Goal: Transaction & Acquisition: Purchase product/service

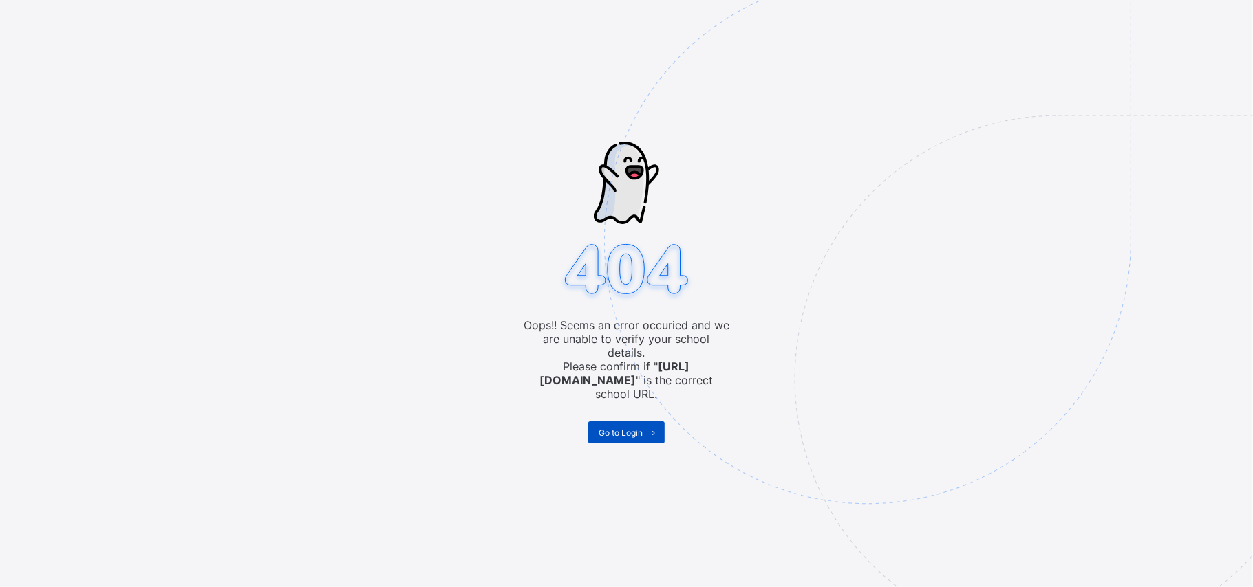
click at [630, 428] on span "Go to Login" at bounding box center [620, 433] width 44 height 10
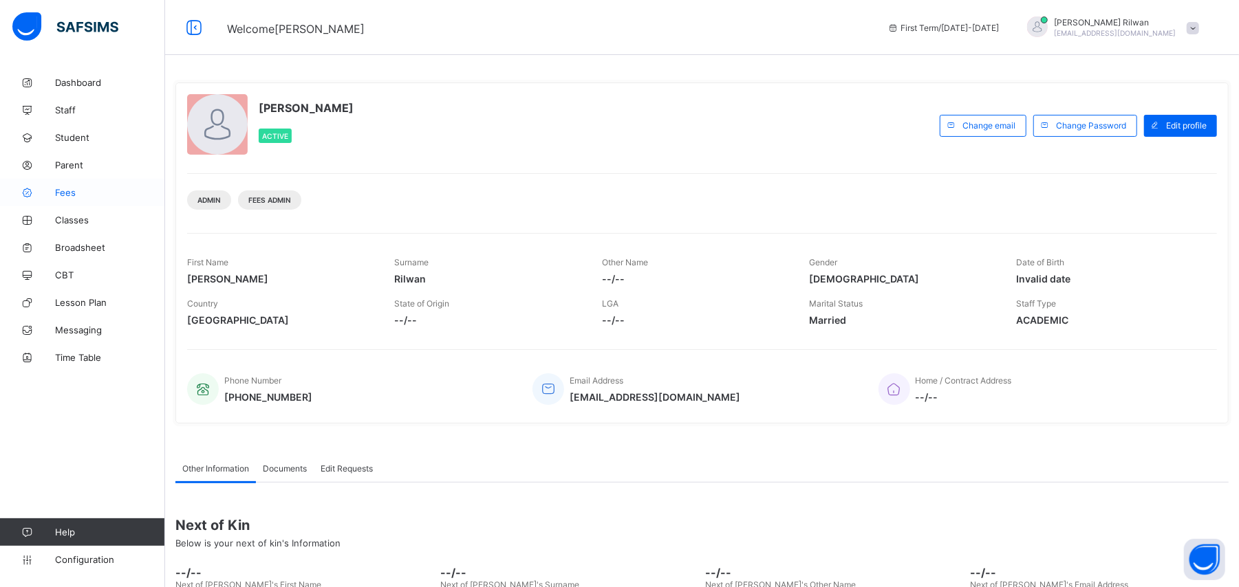
click at [105, 184] on link "Fees" at bounding box center [82, 193] width 165 height 28
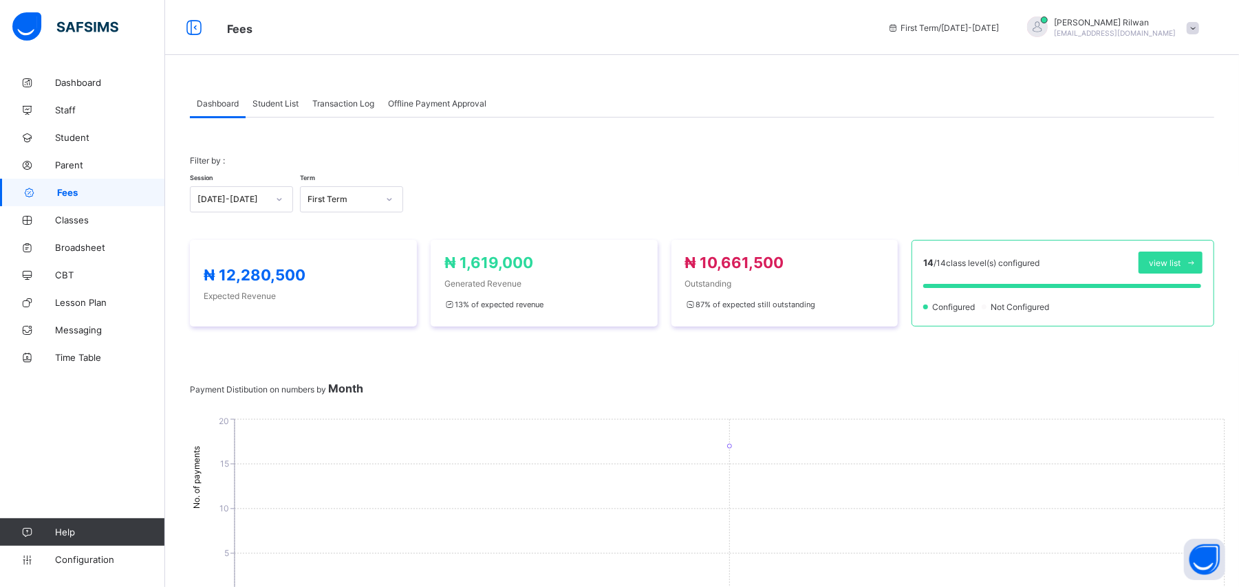
click at [294, 100] on span "Student List" at bounding box center [275, 103] width 46 height 10
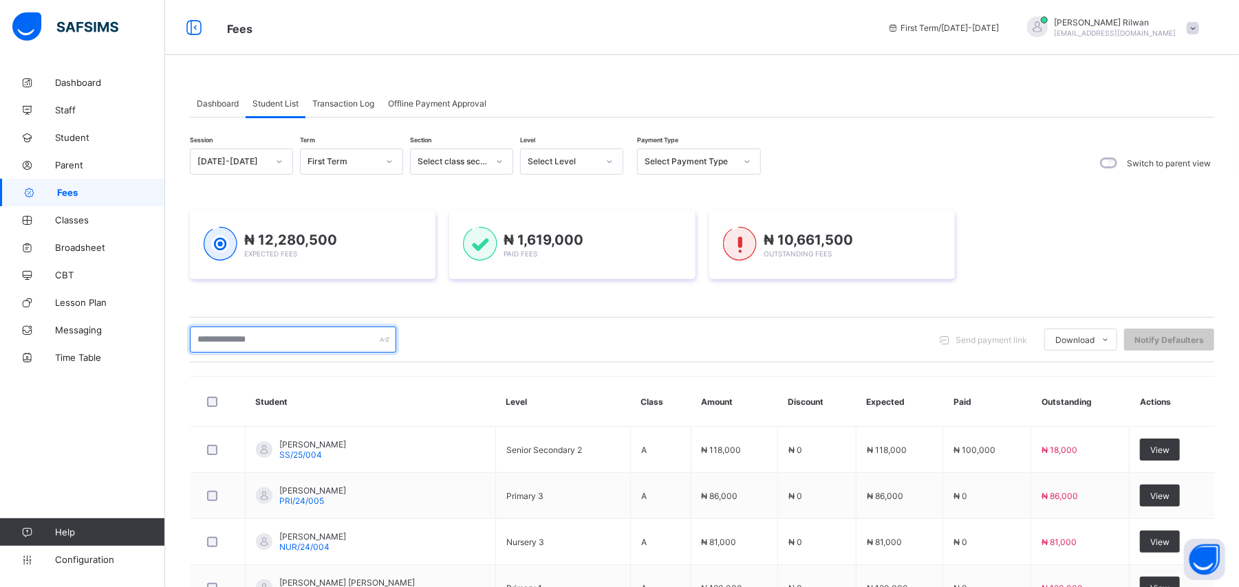
click at [281, 340] on input "text" at bounding box center [293, 340] width 206 height 26
type input "*"
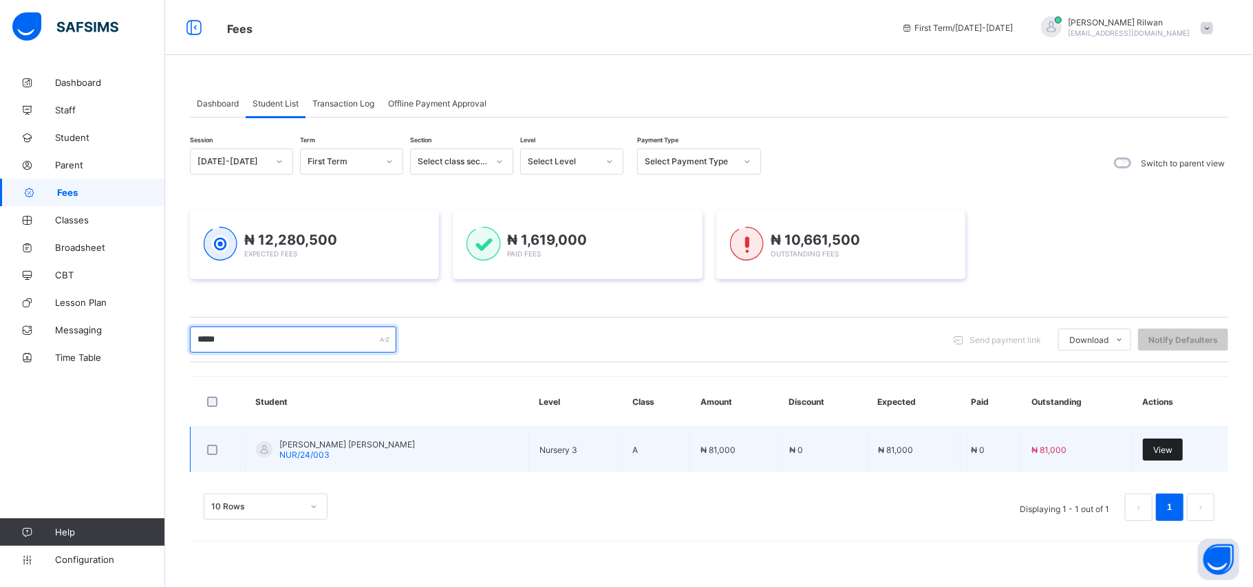
type input "*****"
click at [1164, 449] on span "View" at bounding box center [1162, 450] width 19 height 10
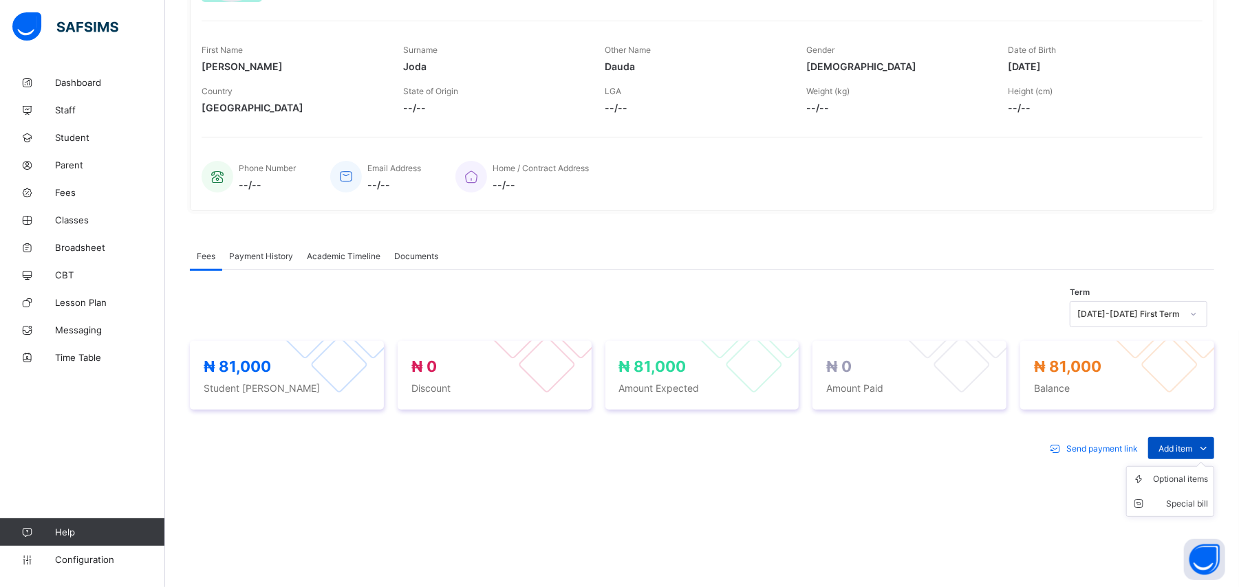
scroll to position [208, 0]
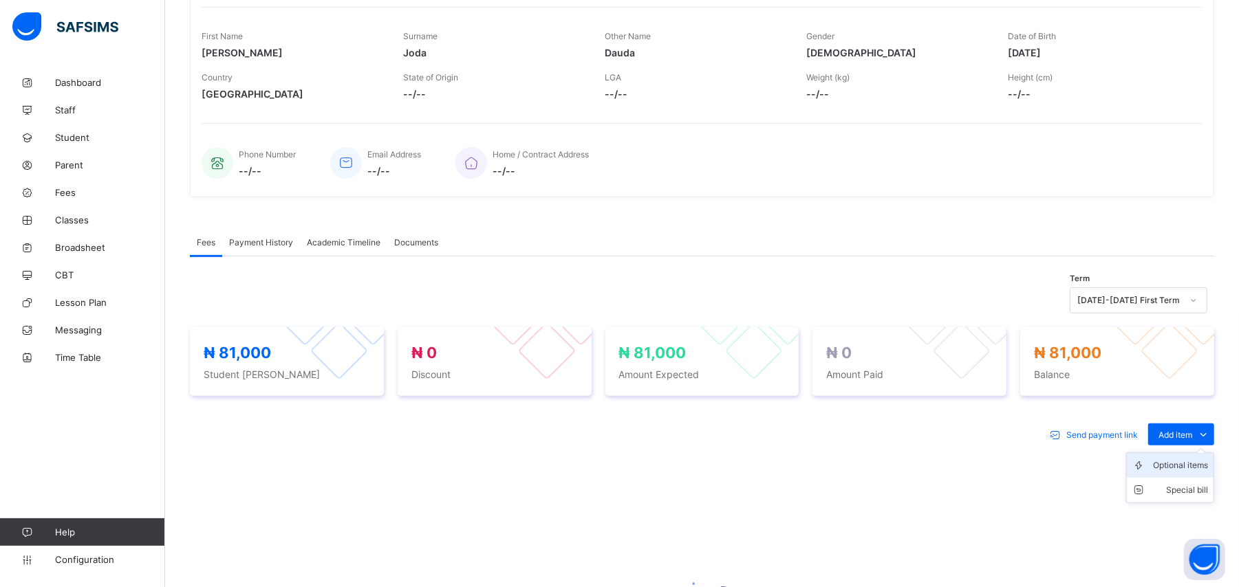
click at [1206, 465] on div "Optional items" at bounding box center [1180, 466] width 55 height 14
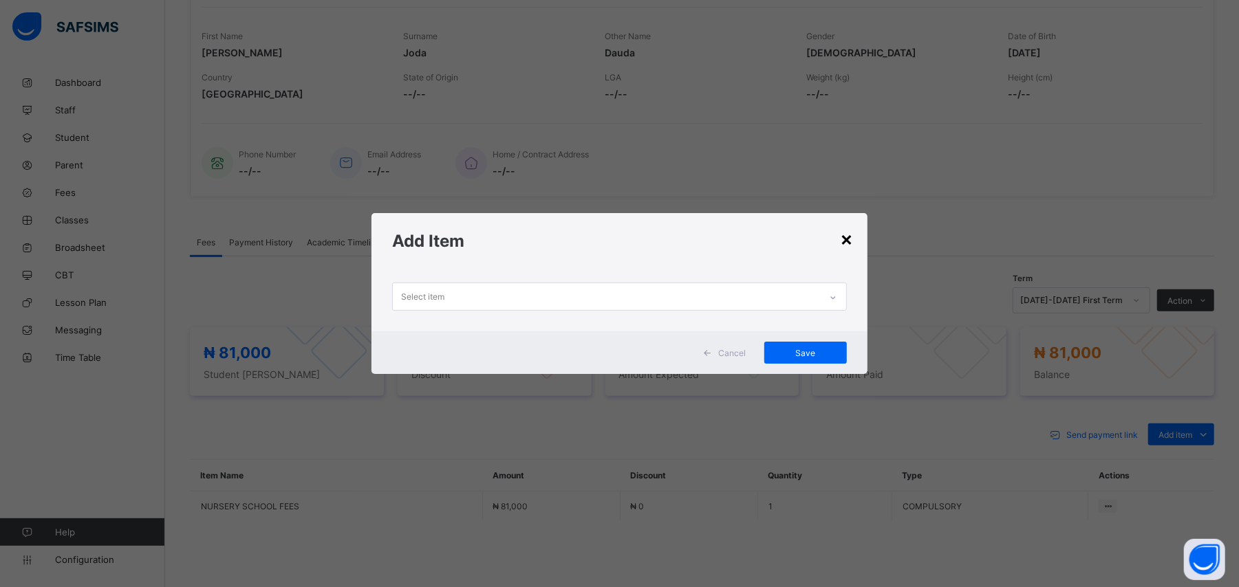
click at [845, 233] on div "×" at bounding box center [847, 238] width 13 height 23
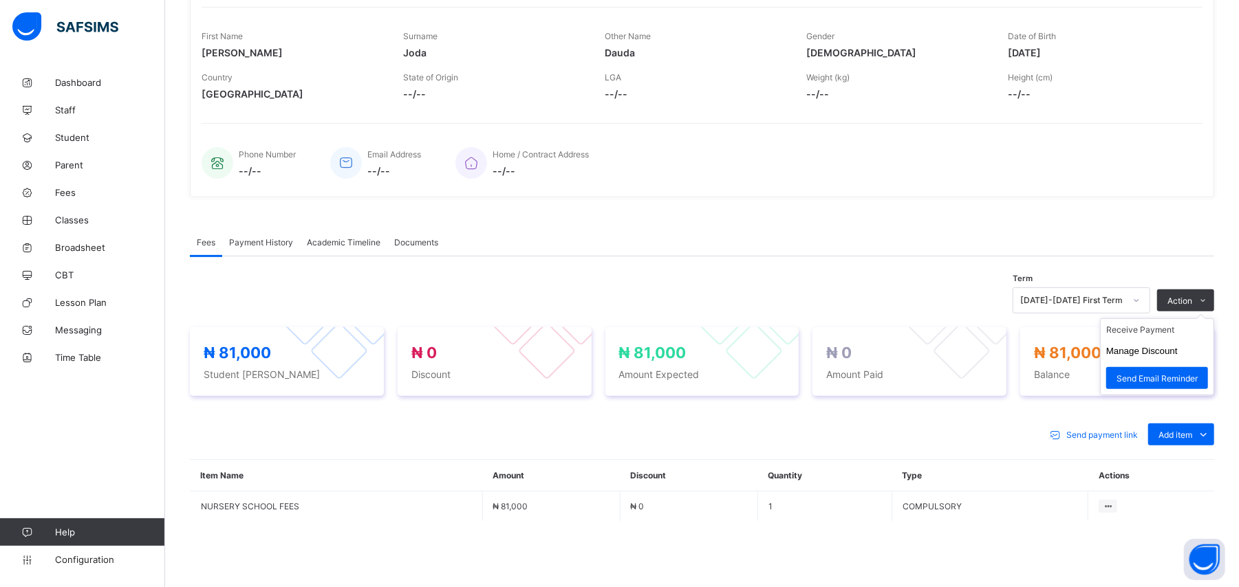
click at [1207, 325] on ul "Receive Payment Manage Discount Send Email Reminder" at bounding box center [1157, 357] width 114 height 77
click at [1207, 322] on ul "Receive Payment Manage Discount Send Email Reminder" at bounding box center [1157, 357] width 114 height 77
click at [1189, 326] on li "Receive Payment" at bounding box center [1157, 329] width 113 height 21
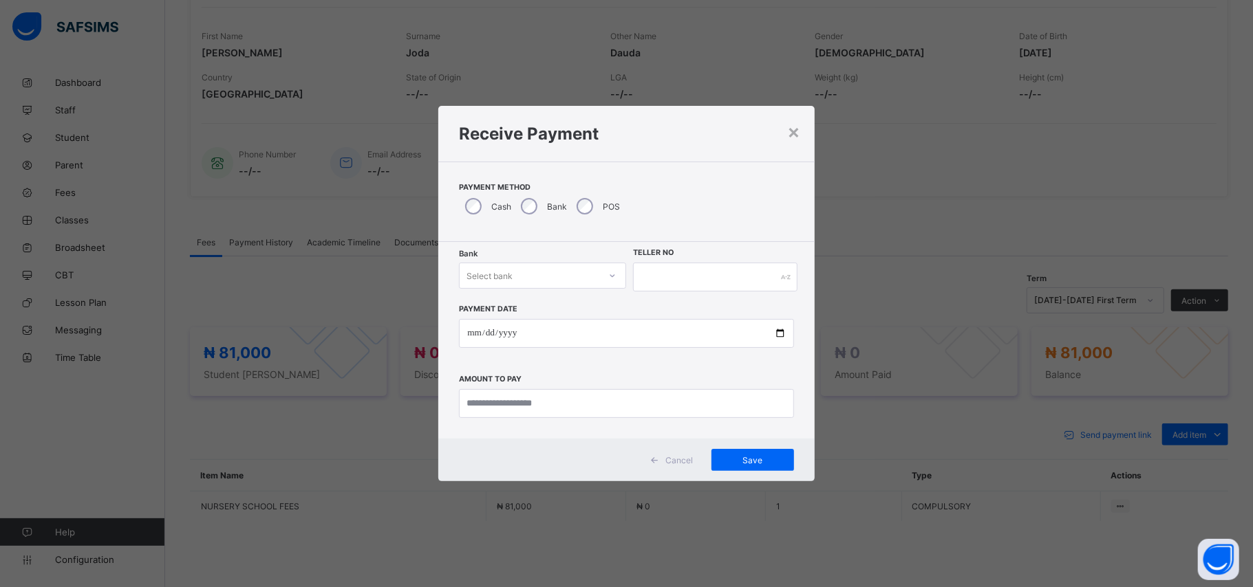
click at [483, 267] on div "Select bank" at bounding box center [489, 276] width 46 height 26
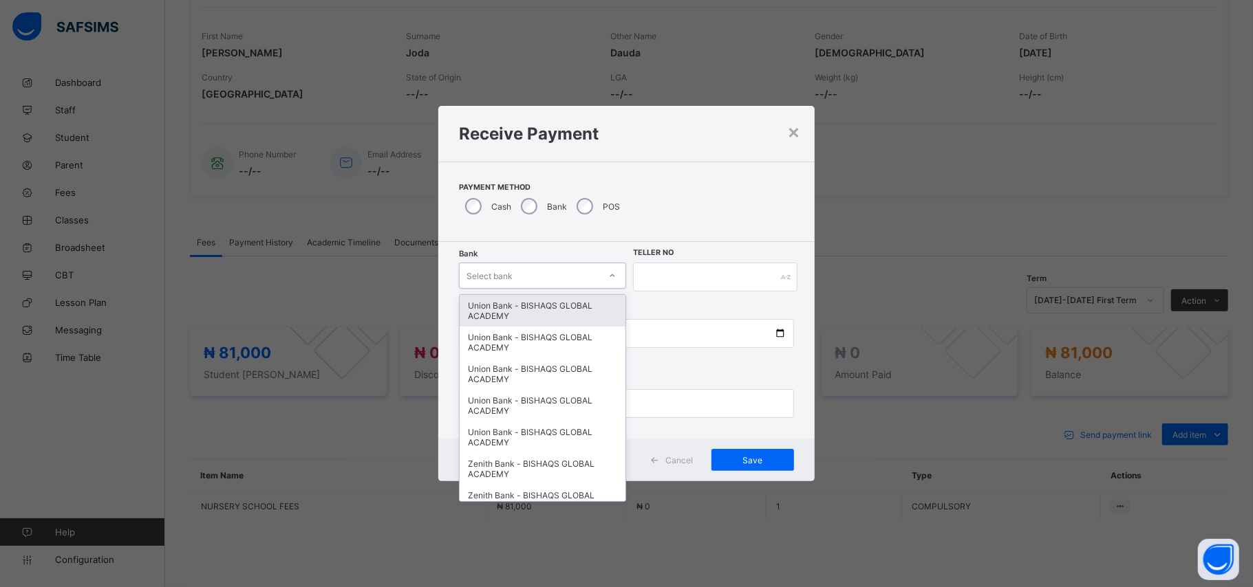
click at [509, 312] on div "Union Bank - BISHAQS GLOBAL ACADEMY" at bounding box center [543, 311] width 166 height 32
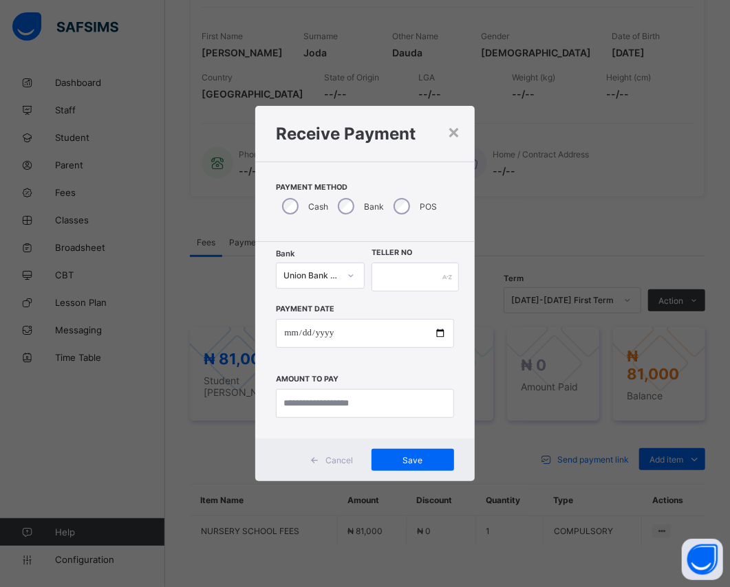
click at [642, 273] on div "× Receive Payment Payment Method Cash Bank POS Bank Union Bank - BISHAQS GLOBAL…" at bounding box center [365, 293] width 730 height 587
click at [583, 194] on div "× Receive Payment Payment Method Cash Bank POS Bank Union Bank - BISHAQS GLOBAL…" at bounding box center [365, 293] width 730 height 587
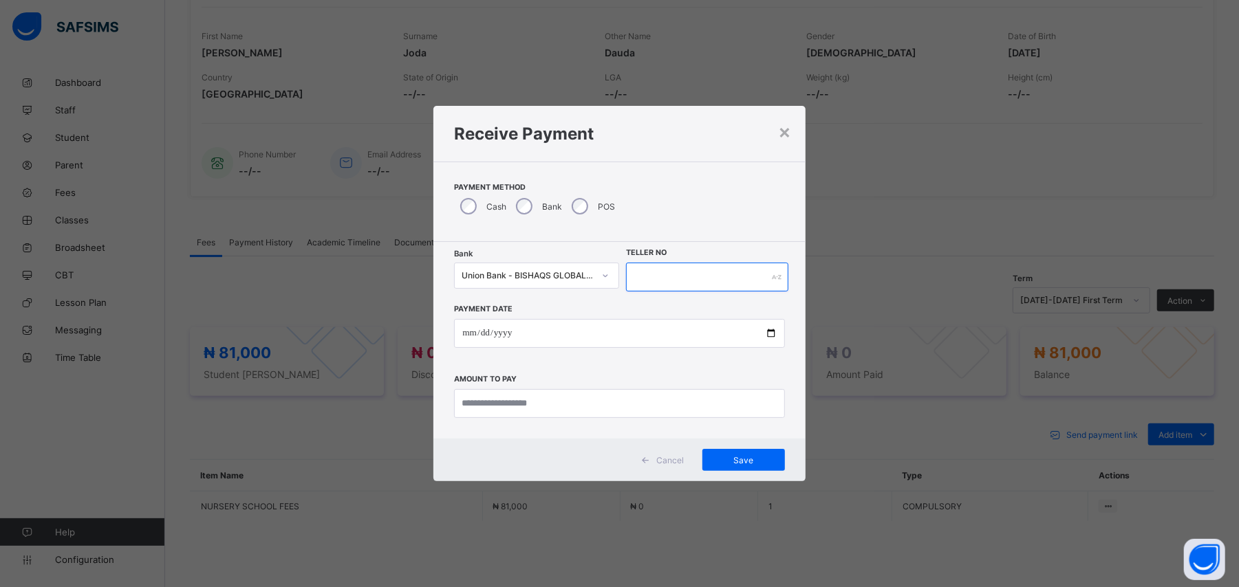
click at [656, 276] on input "text" at bounding box center [707, 277] width 162 height 29
type input "*"
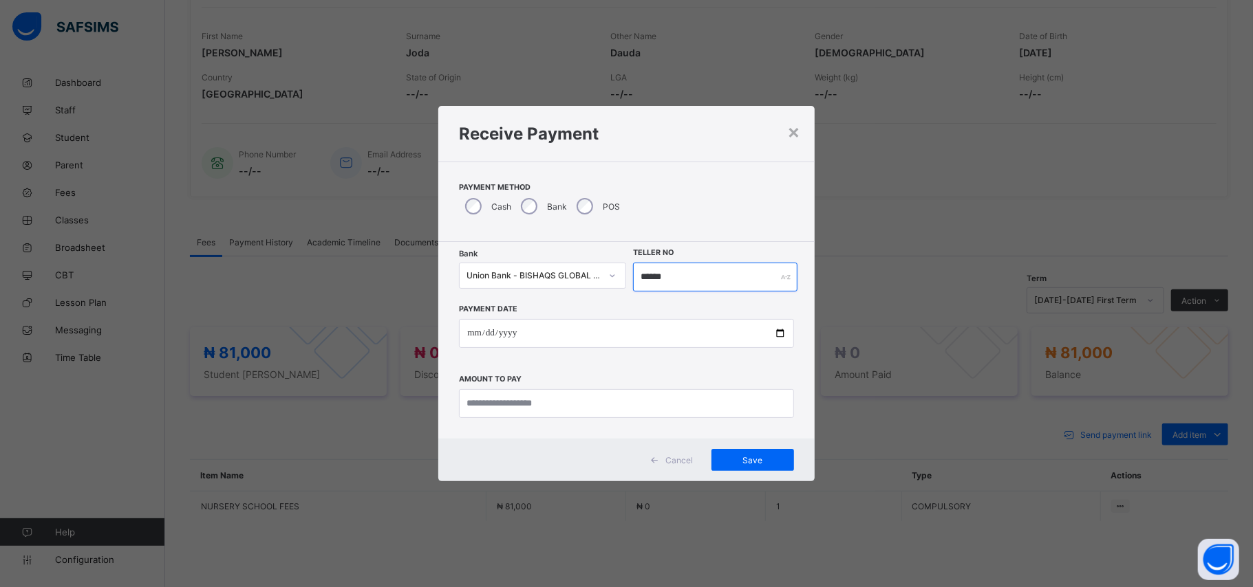
type input "******"
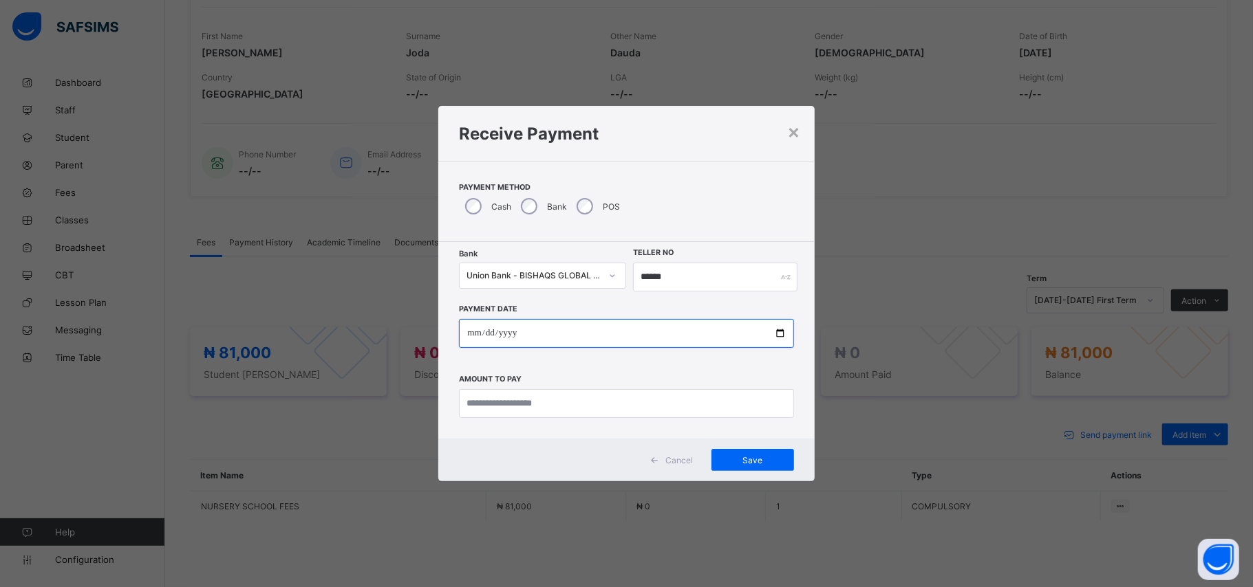
click at [477, 338] on input "date" at bounding box center [626, 333] width 334 height 29
type input "**********"
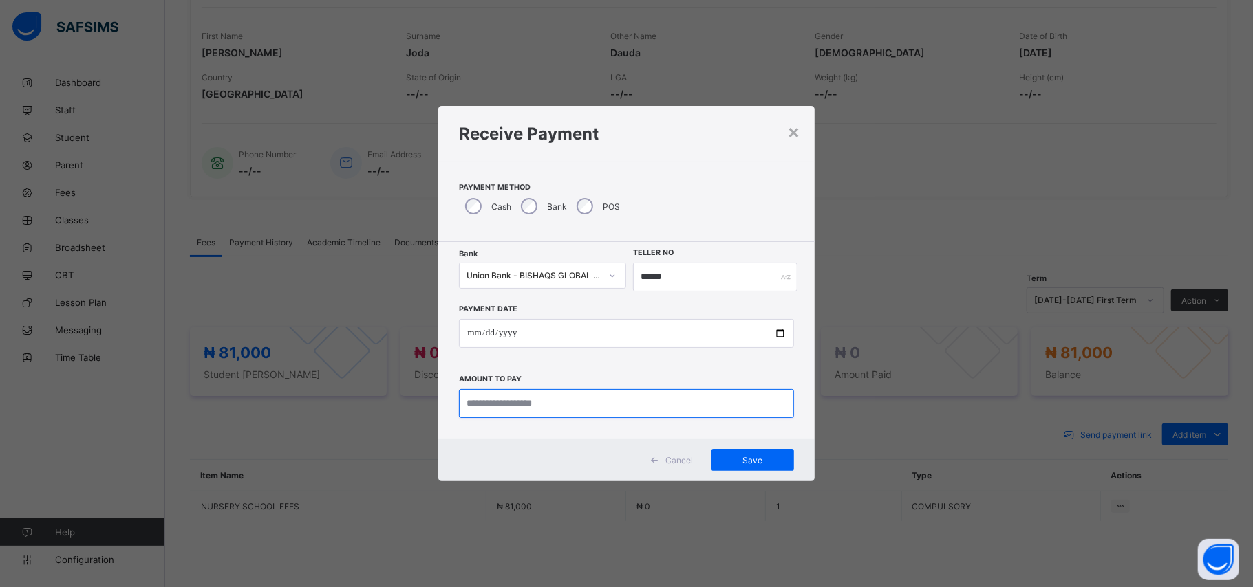
click at [494, 409] on input "currency" at bounding box center [626, 403] width 334 height 29
type input "********"
click at [751, 468] on div "Save" at bounding box center [752, 460] width 83 height 22
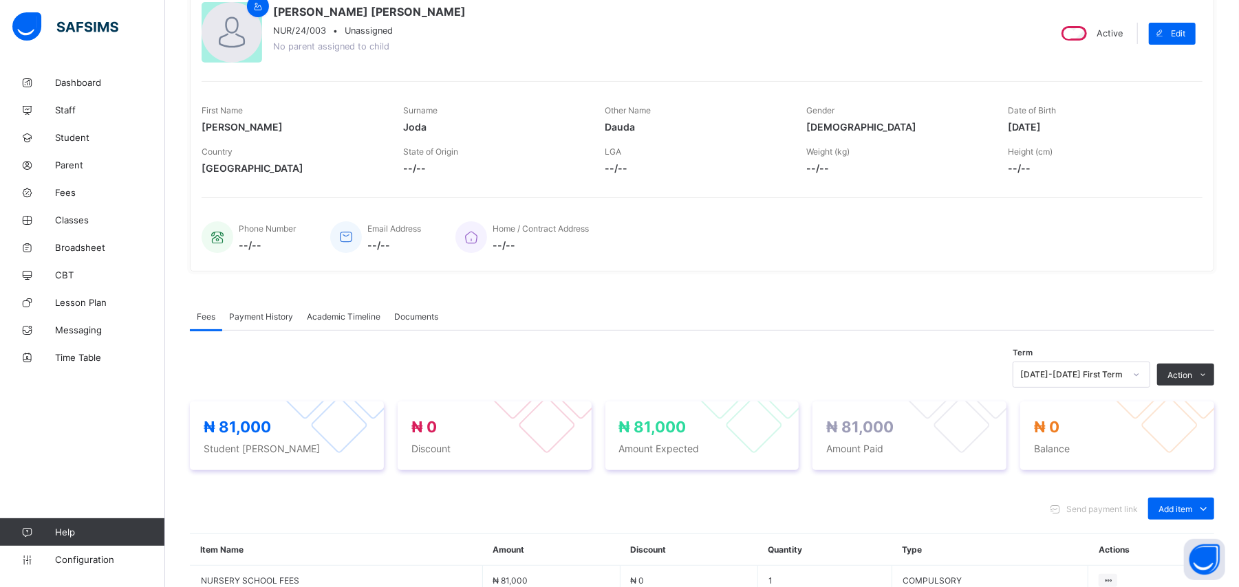
scroll to position [0, 0]
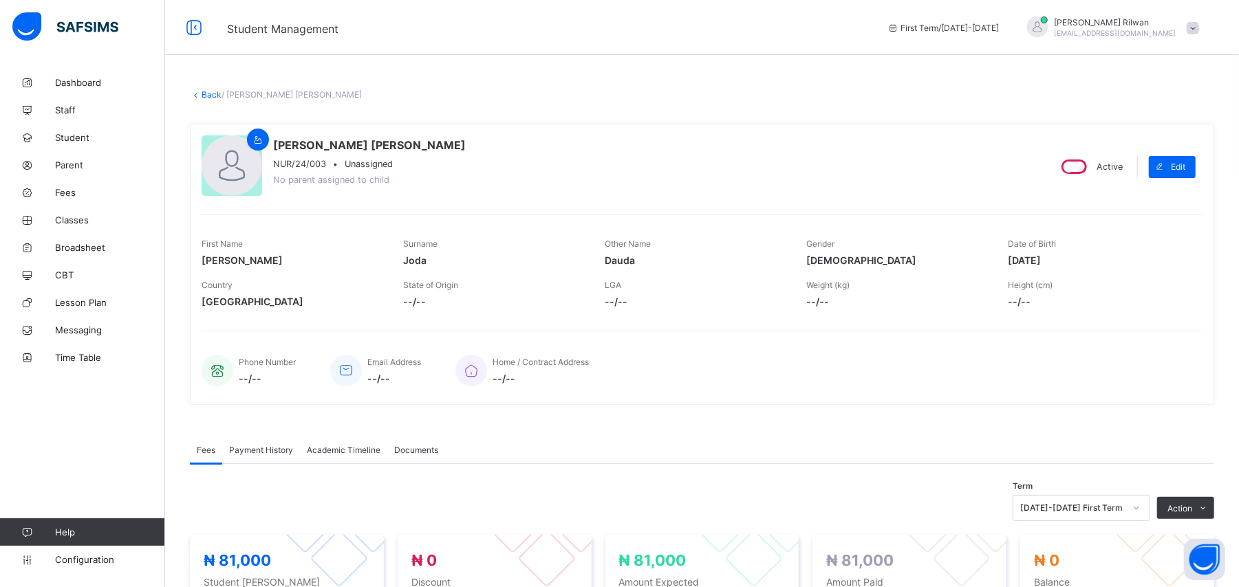
click at [276, 447] on span "Payment History" at bounding box center [261, 450] width 64 height 10
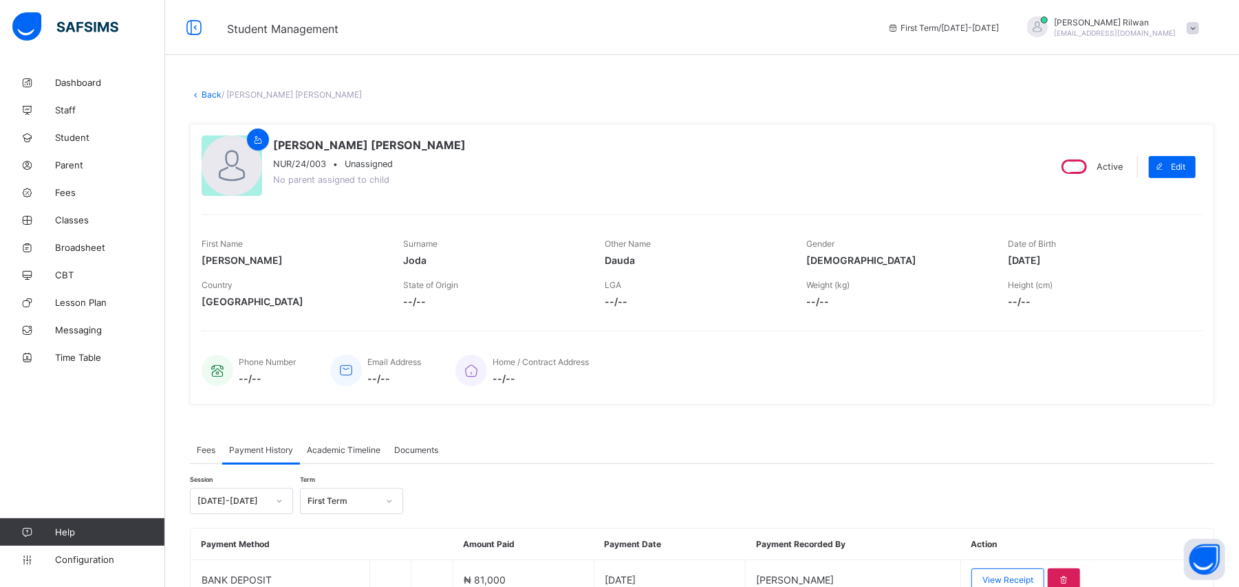
scroll to position [67, 0]
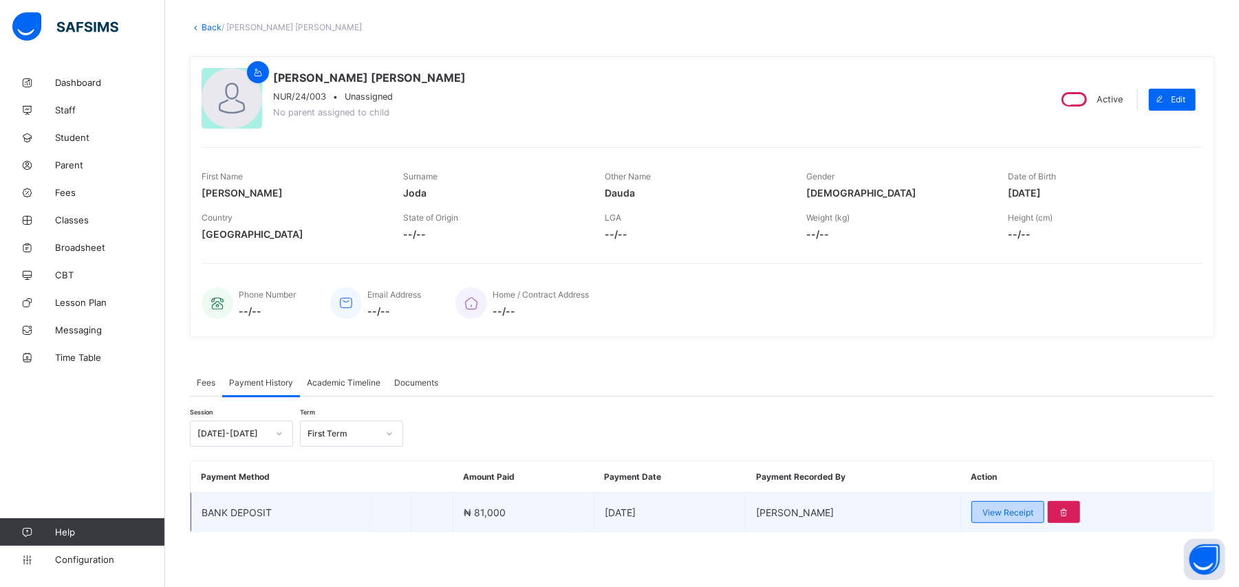
click at [1017, 520] on div "View Receipt" at bounding box center [1007, 512] width 73 height 22
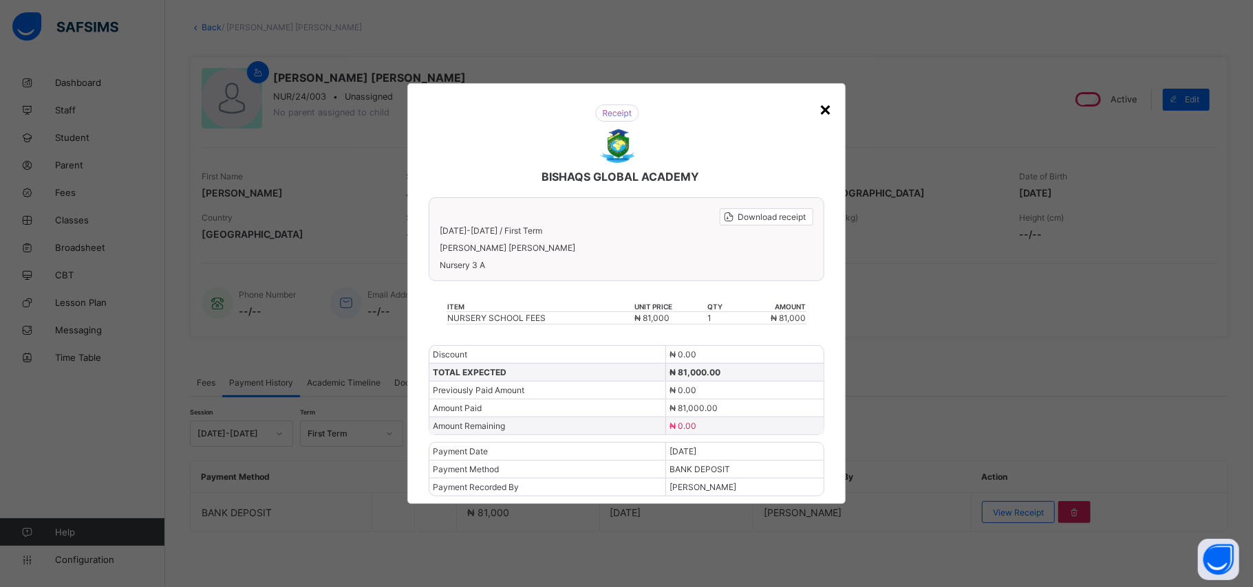
click at [831, 114] on div "×" at bounding box center [825, 108] width 13 height 23
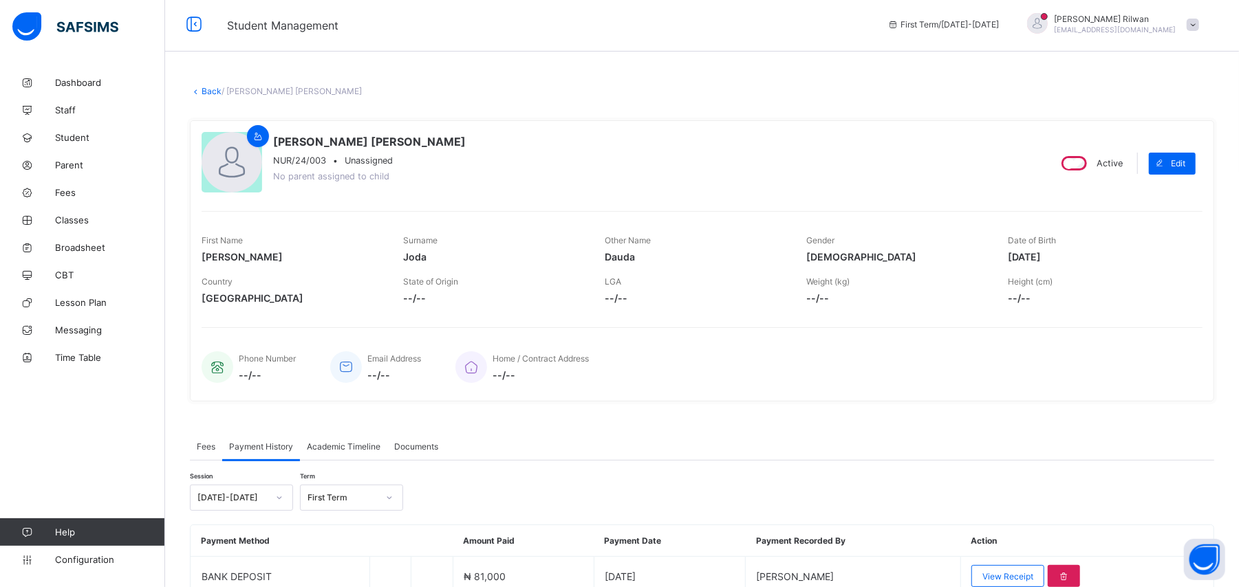
scroll to position [0, 0]
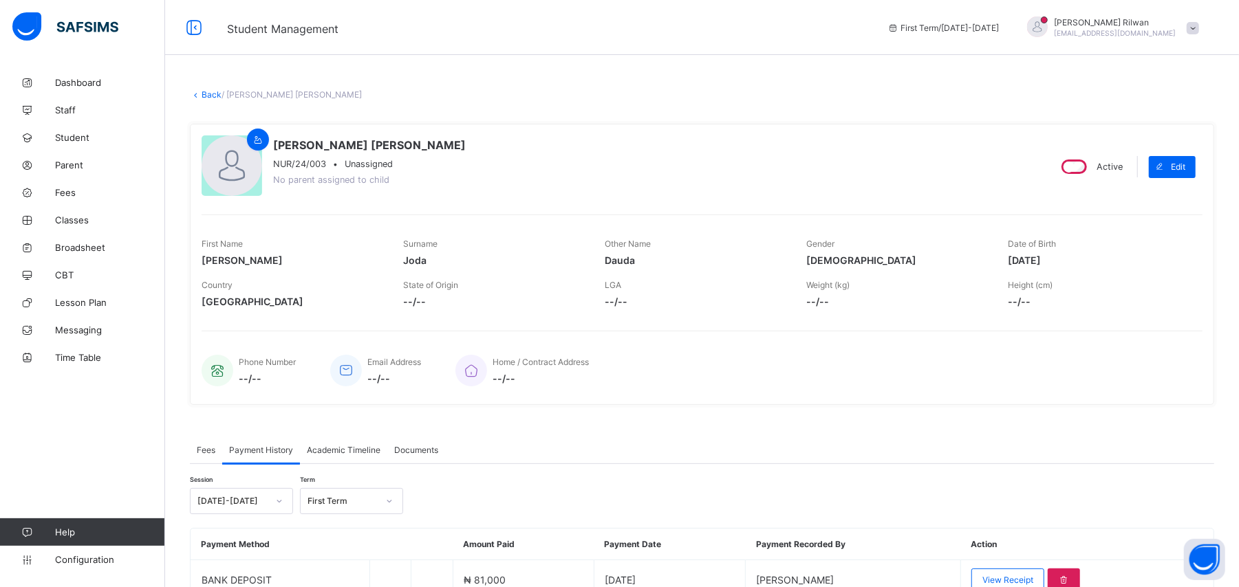
click at [211, 97] on link "Back" at bounding box center [212, 94] width 20 height 10
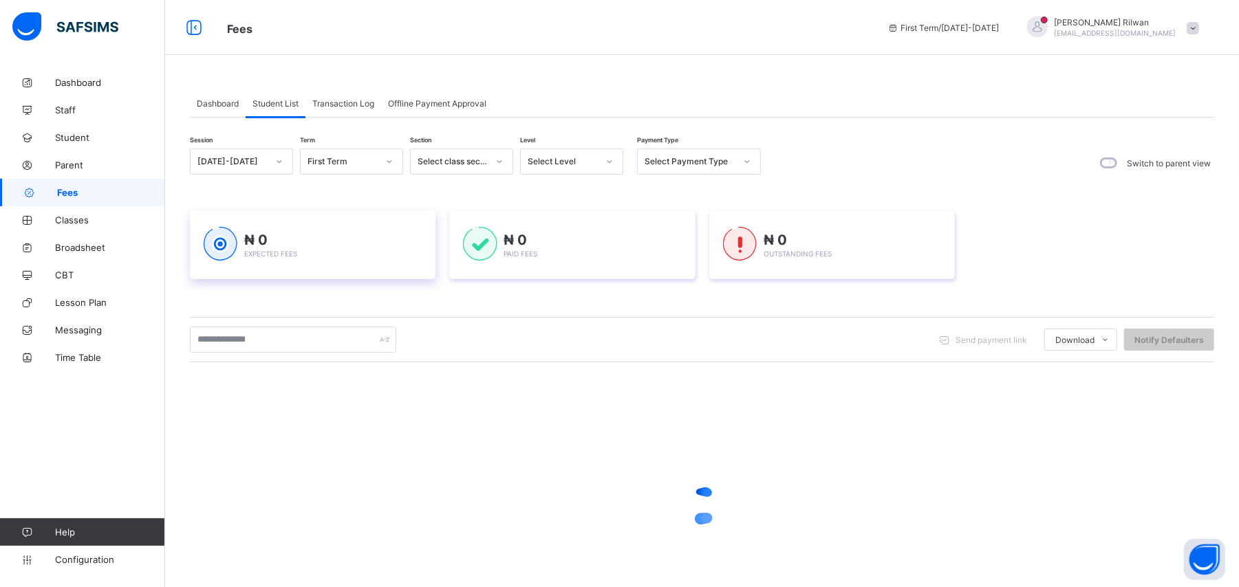
click at [347, 229] on div "₦ 0 Expected Fees" at bounding box center [313, 245] width 218 height 36
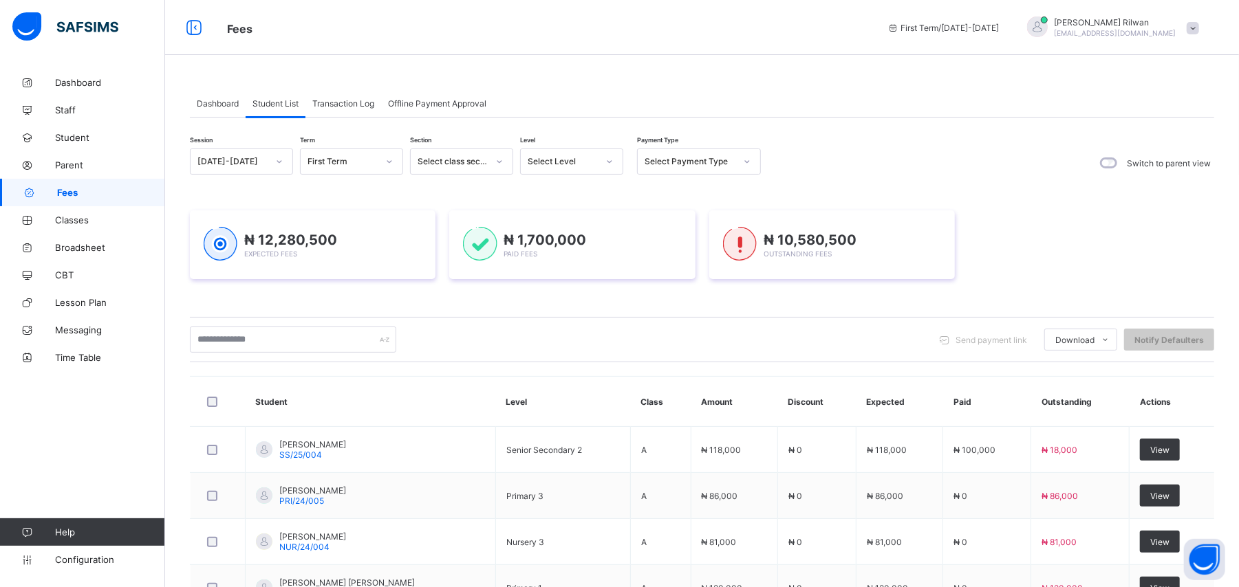
click at [369, 100] on span "Transaction Log" at bounding box center [343, 103] width 62 height 10
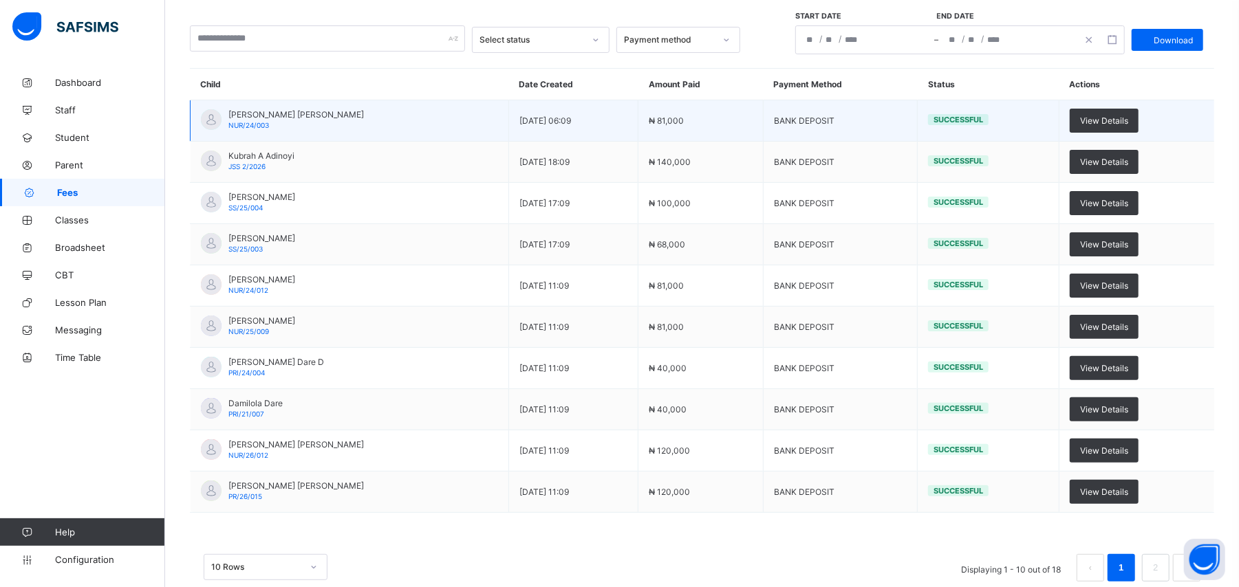
scroll to position [161, 0]
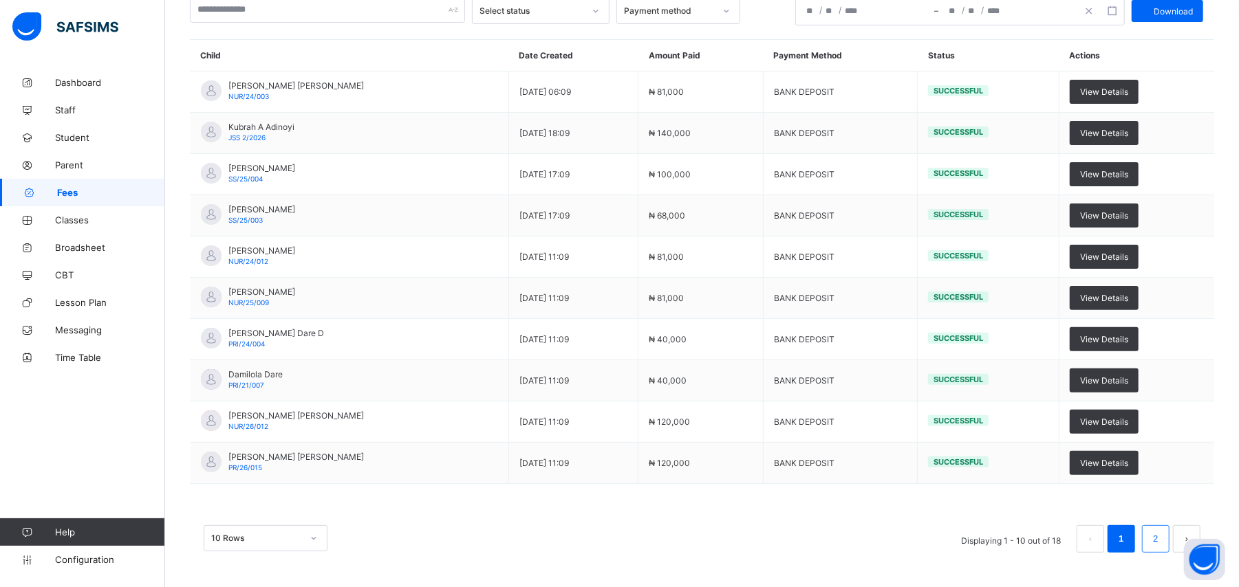
click at [1159, 537] on li "2" at bounding box center [1156, 540] width 28 height 28
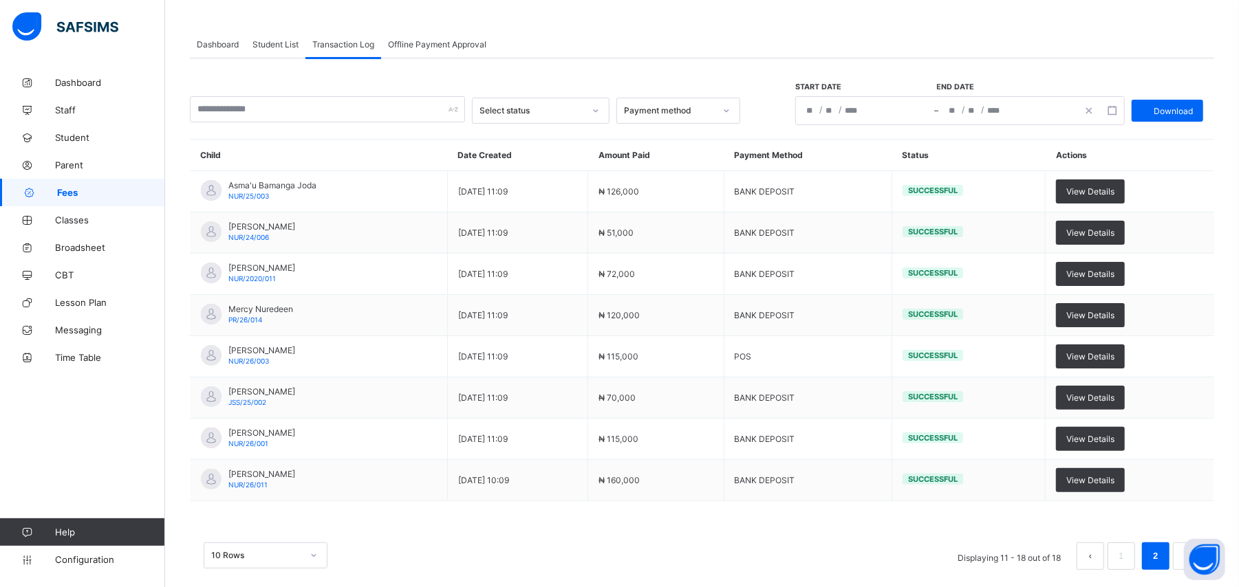
scroll to position [78, 0]
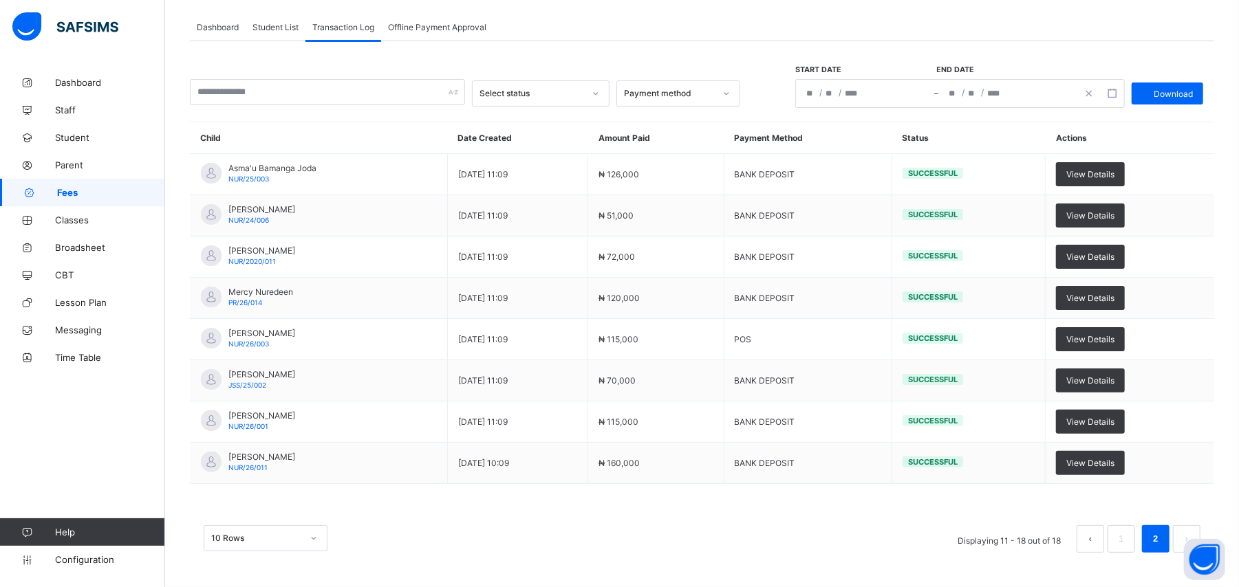
drag, startPoint x: 1171, startPoint y: 546, endPoint x: 1174, endPoint y: 497, distance: 48.9
click at [1169, 528] on li "2" at bounding box center [1156, 540] width 28 height 28
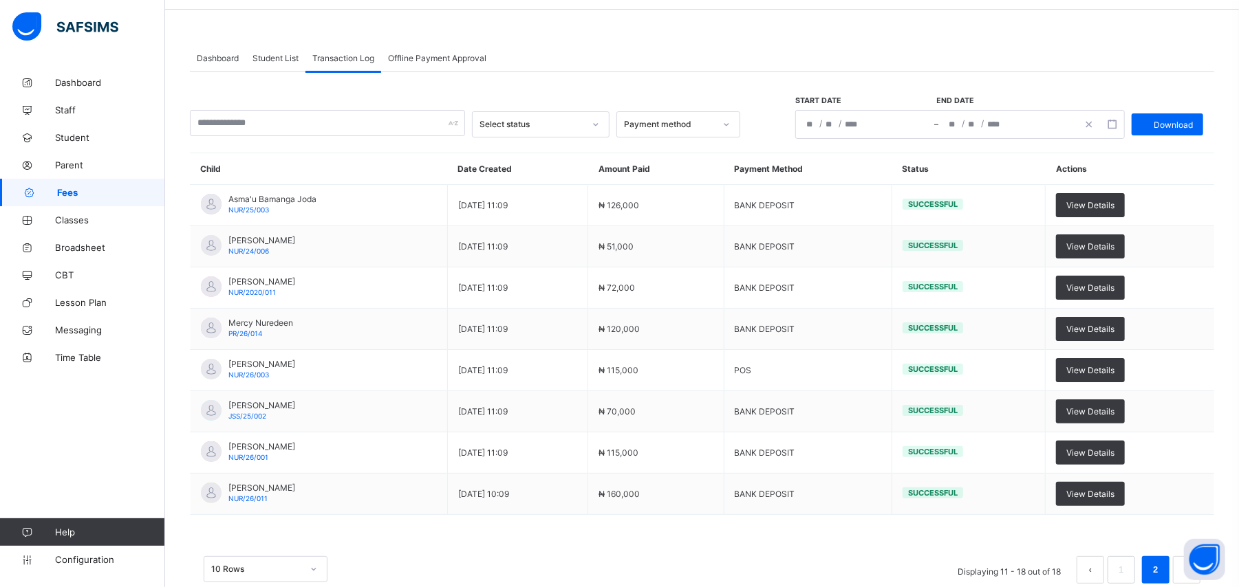
scroll to position [0, 0]
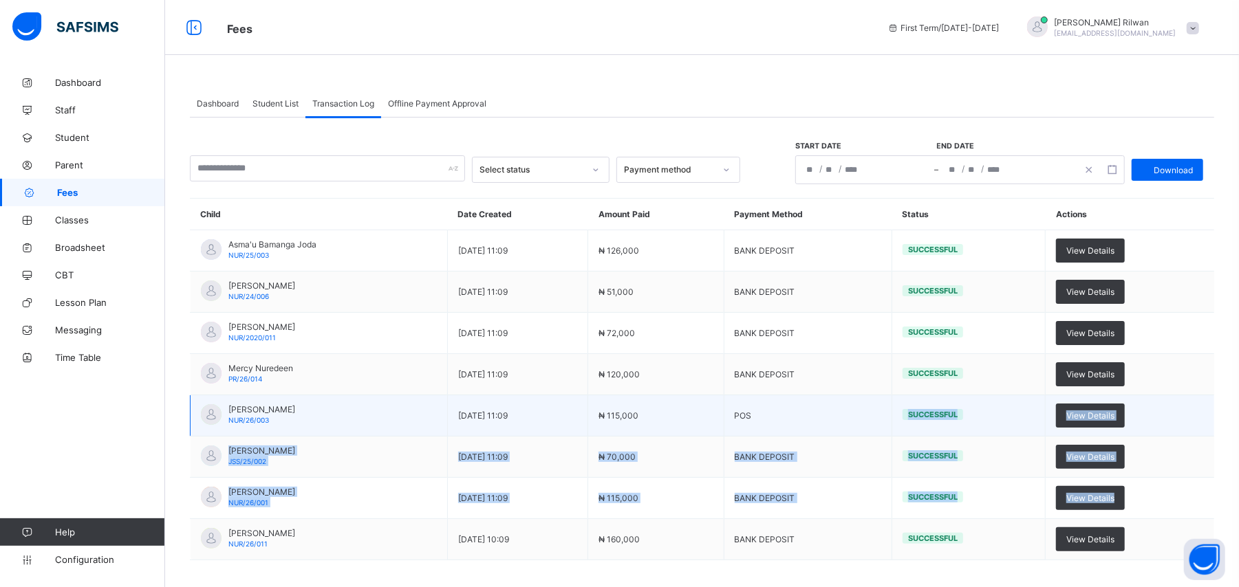
drag, startPoint x: 1169, startPoint y: 513, endPoint x: 892, endPoint y: 408, distance: 296.5
click at [892, 408] on tbody "Asma'u Bamanga Joda NUR/25/003 [DATE] 11:09 ₦ 126,000 BANK DEPOSIT Successful V…" at bounding box center [703, 395] width 1024 height 330
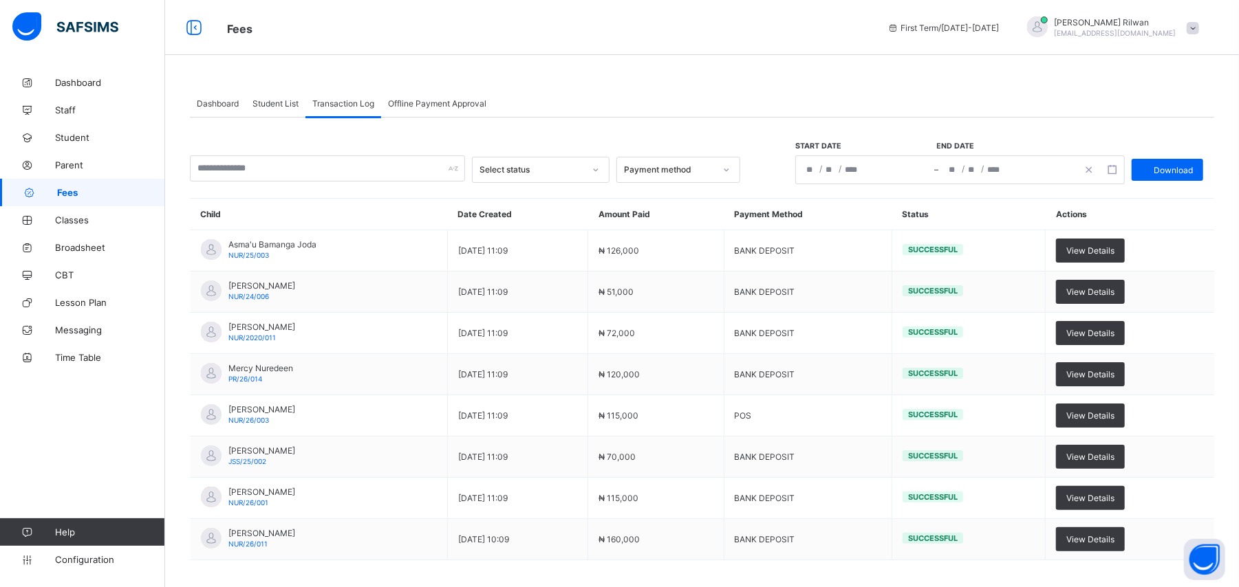
click at [284, 116] on div "Student List" at bounding box center [276, 103] width 60 height 28
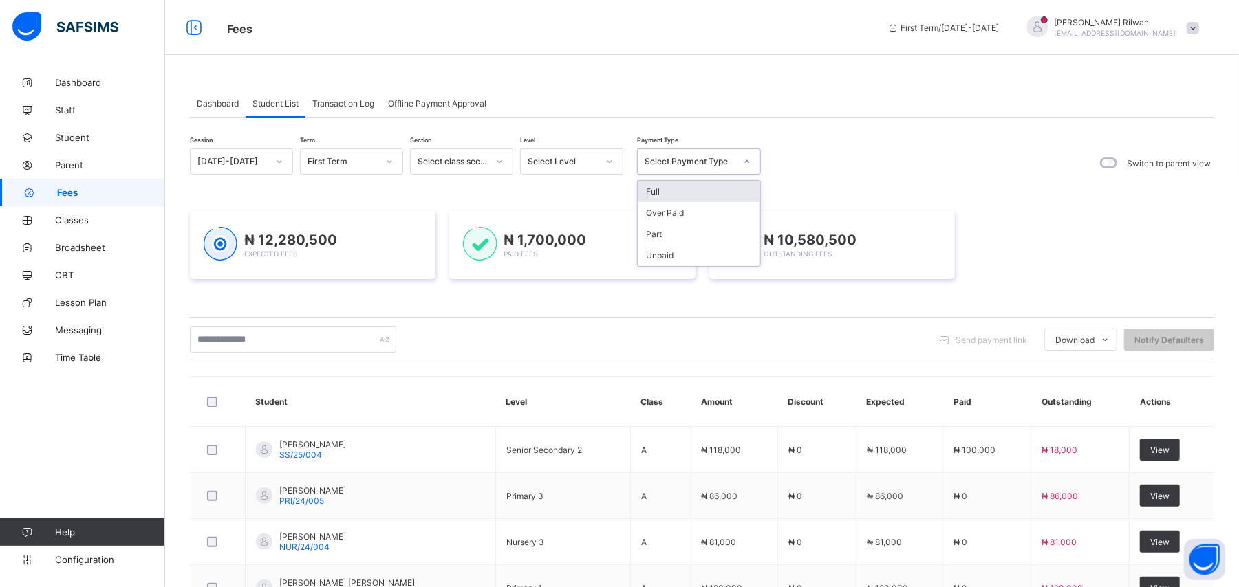
click at [747, 166] on div at bounding box center [746, 162] width 23 height 22
click at [730, 198] on div "Full" at bounding box center [699, 191] width 122 height 21
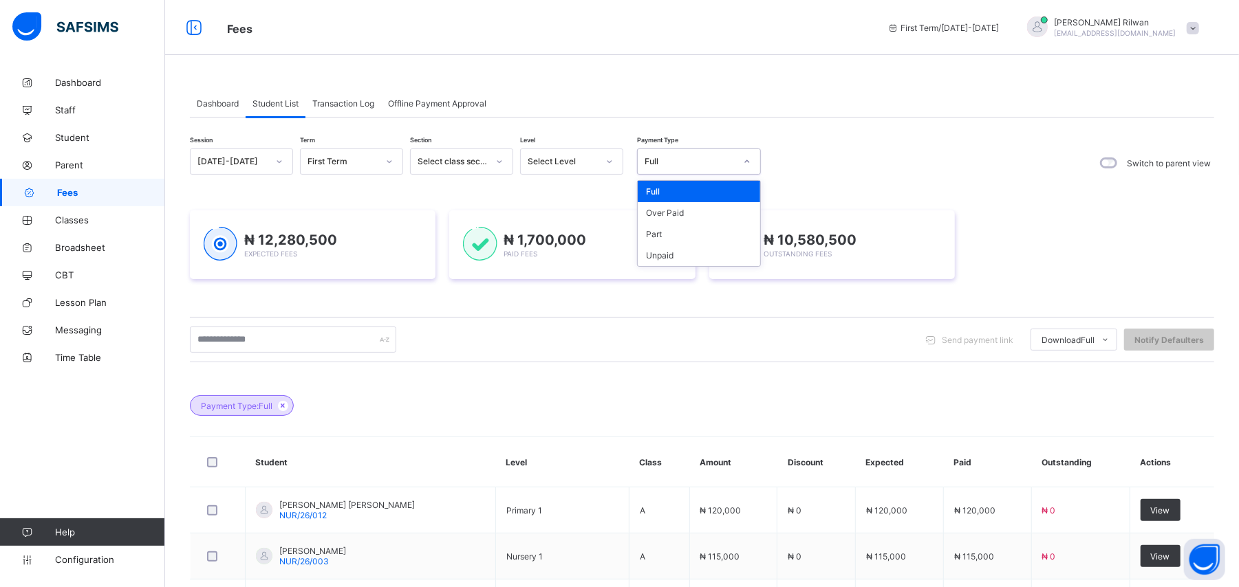
click at [749, 162] on icon at bounding box center [747, 162] width 8 height 14
click at [733, 212] on div "Over Paid" at bounding box center [699, 212] width 122 height 21
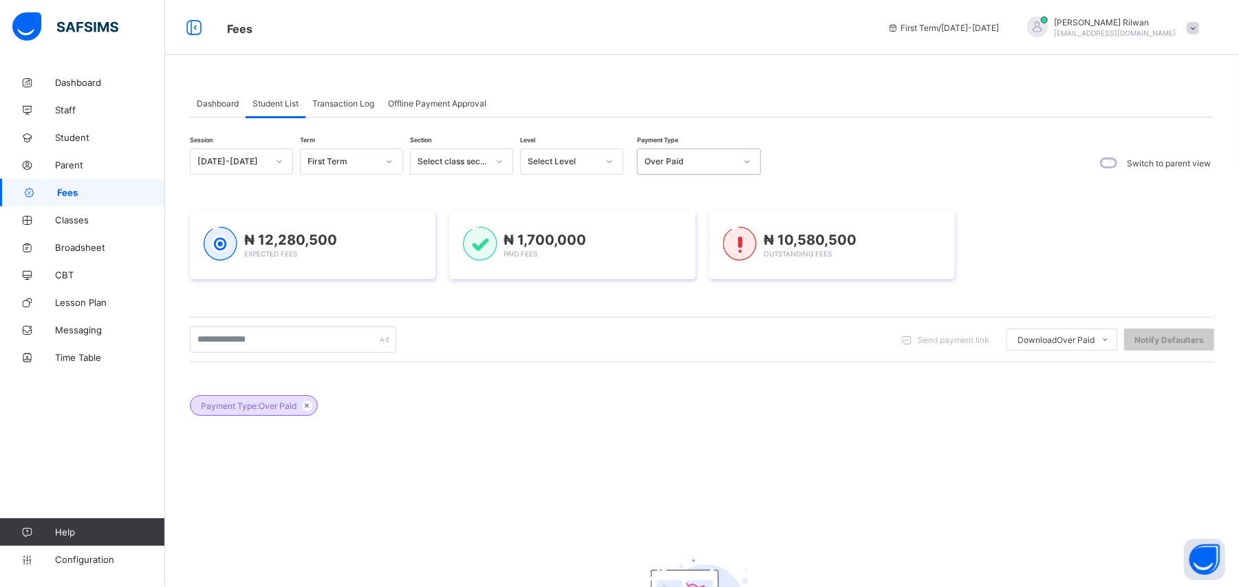
click at [748, 164] on icon at bounding box center [747, 162] width 8 height 14
click at [727, 228] on div "Part" at bounding box center [699, 234] width 122 height 21
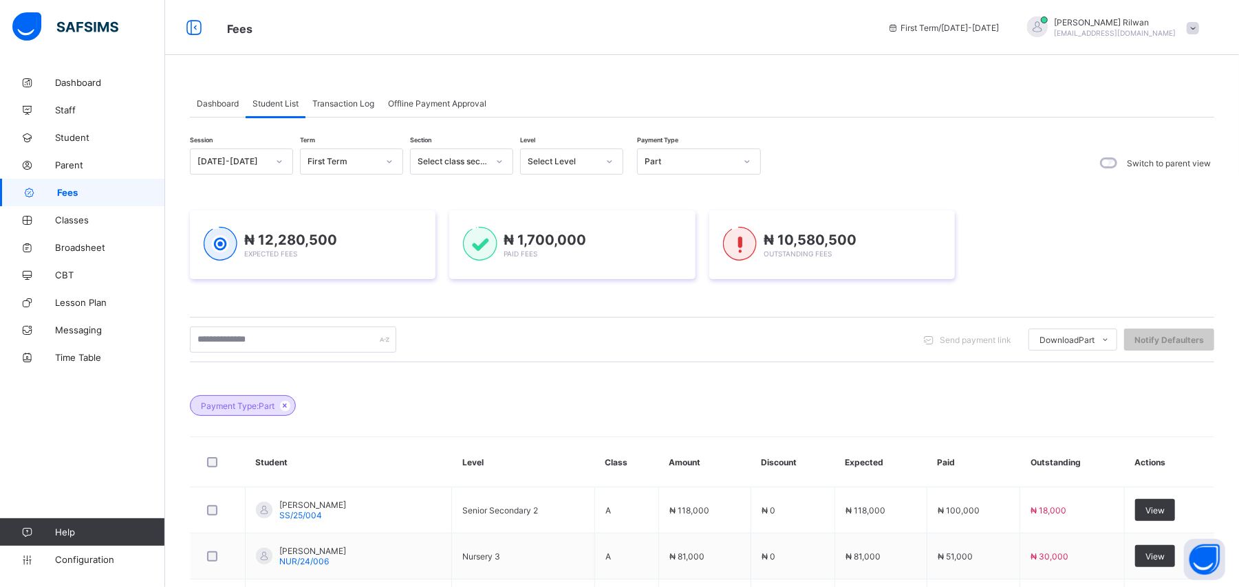
click at [219, 98] on span "Dashboard" at bounding box center [218, 103] width 42 height 10
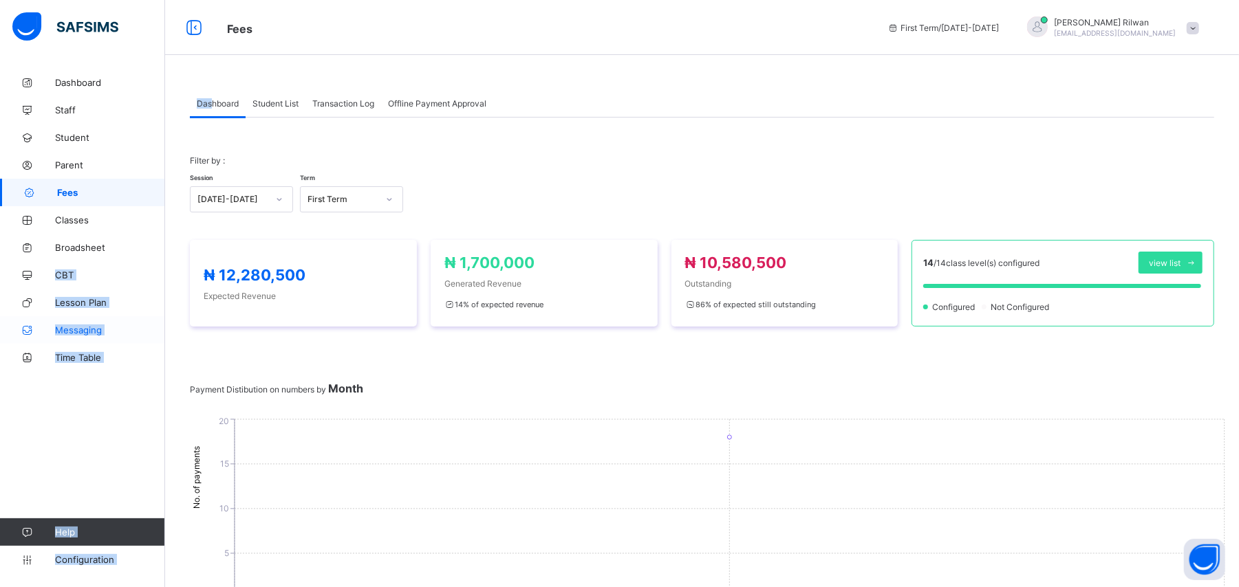
drag, startPoint x: 213, startPoint y: 114, endPoint x: 0, endPoint y: 340, distance: 310.5
